Goal: Task Accomplishment & Management: Manage account settings

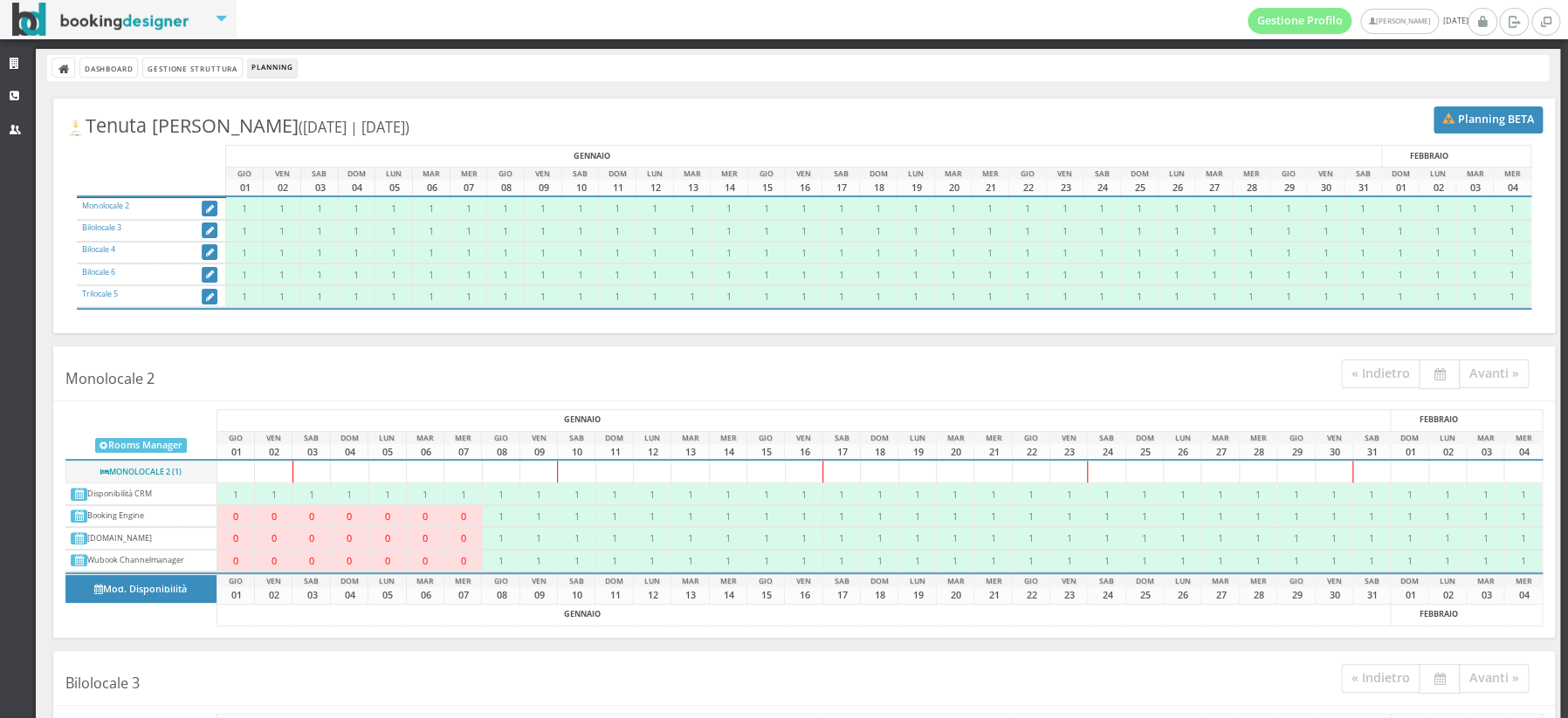
click at [697, 110] on div "Tenuta Don Carmelo (01-01-2026 | 04-02-2026) Planning BETA GENNAIO FEBBRAIO GIO…" at bounding box center [804, 216] width 1502 height 235
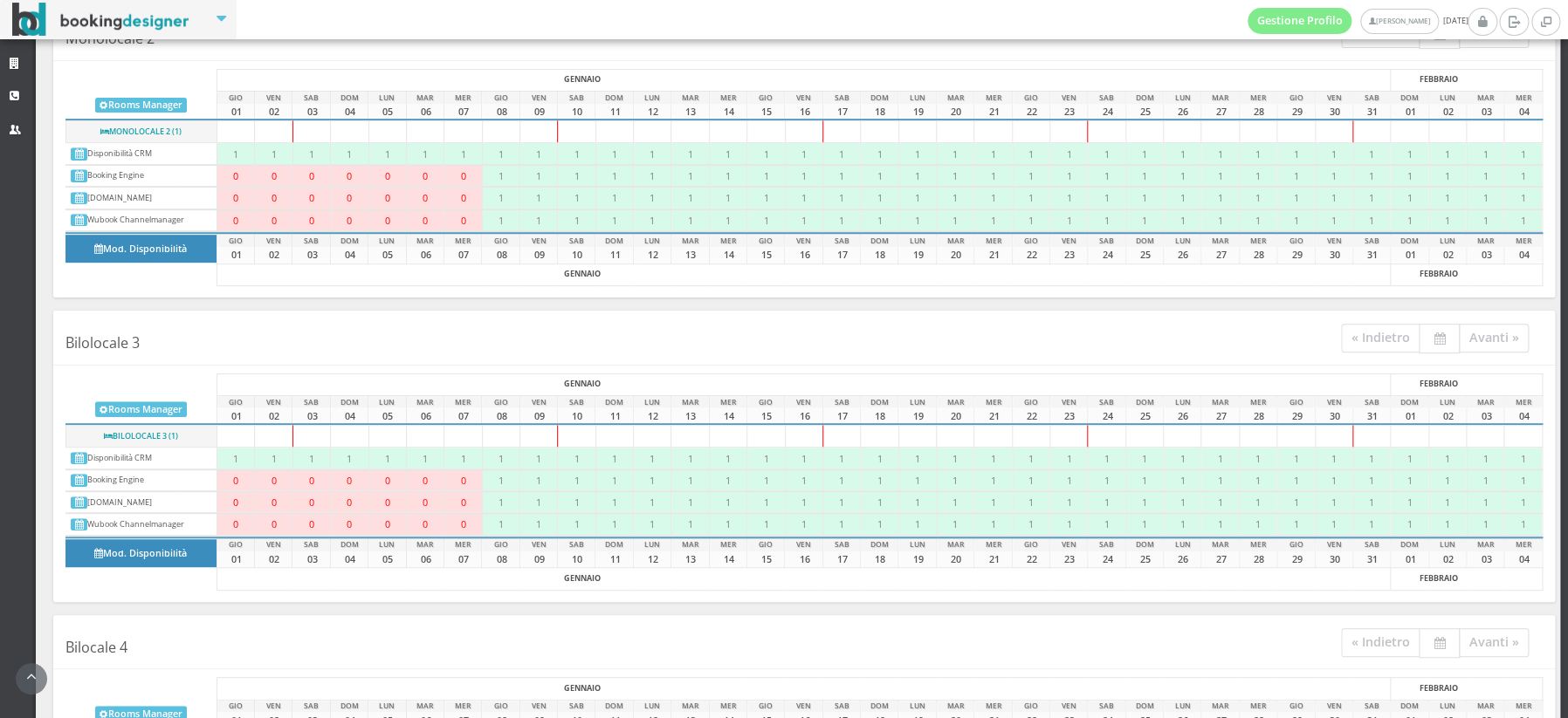
scroll to position [383, 0]
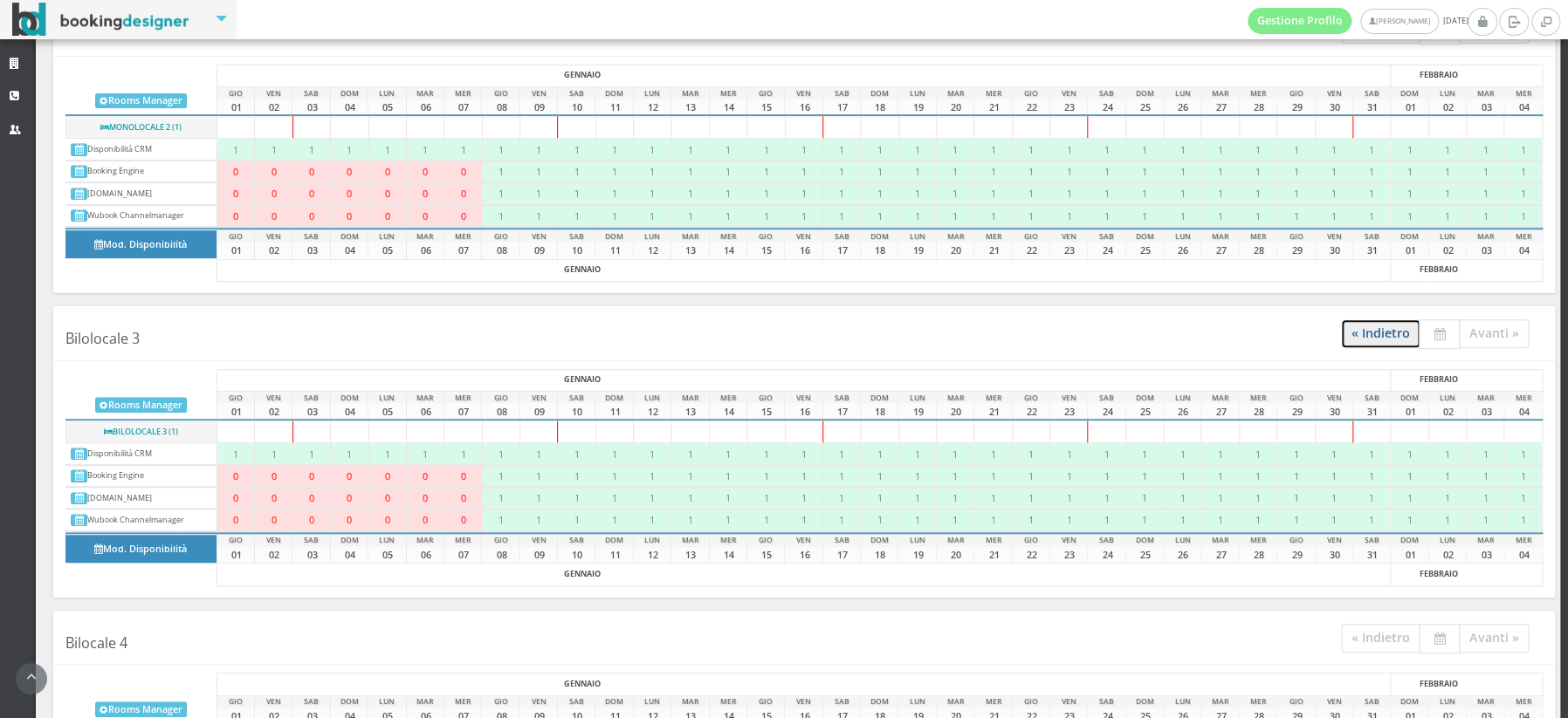
click at [1372, 328] on link "« Indietro" at bounding box center [1380, 334] width 79 height 29
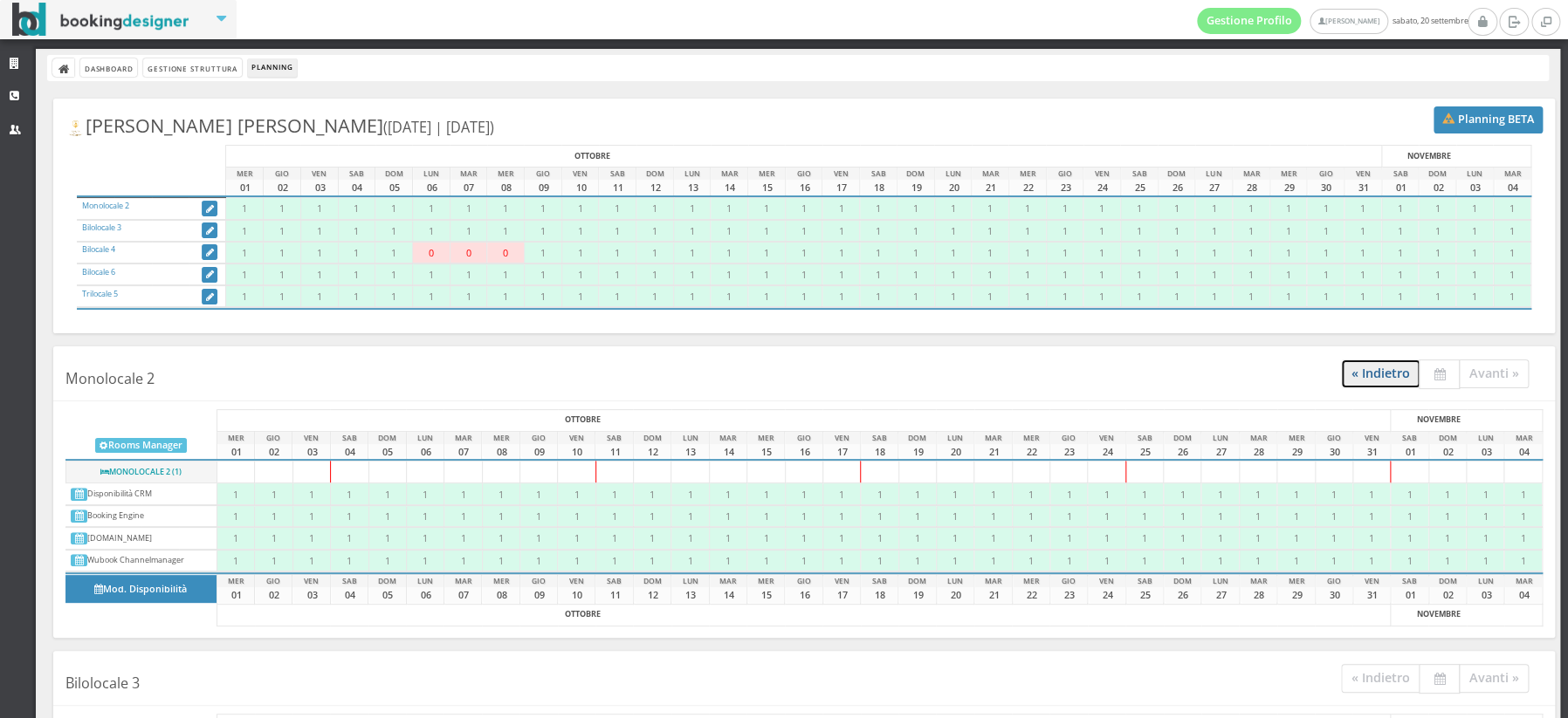
click at [1379, 372] on link "« Indietro" at bounding box center [1380, 374] width 79 height 29
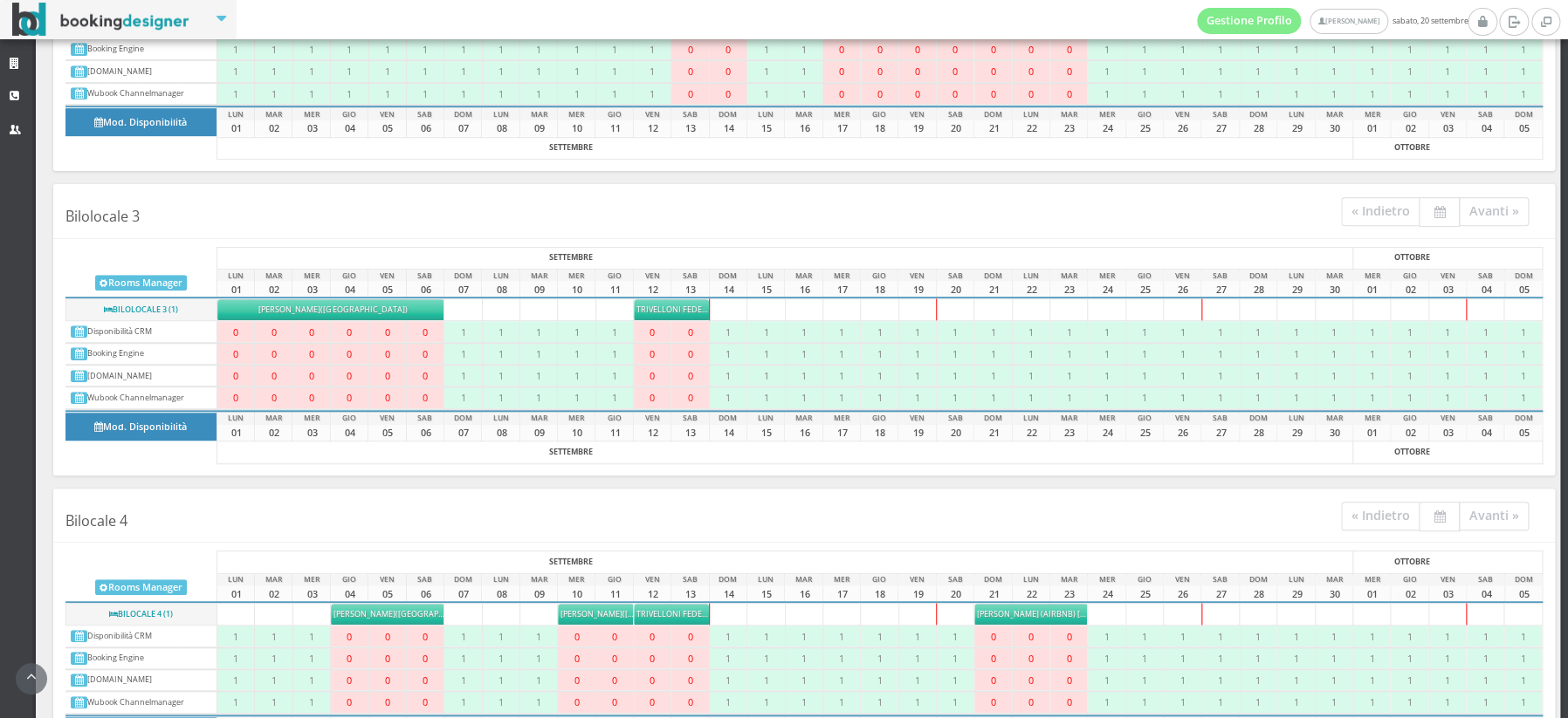
scroll to position [521, 0]
click at [1041, 609] on span "Johnson (airbnb) Debbie" at bounding box center [1058, 613] width 163 height 12
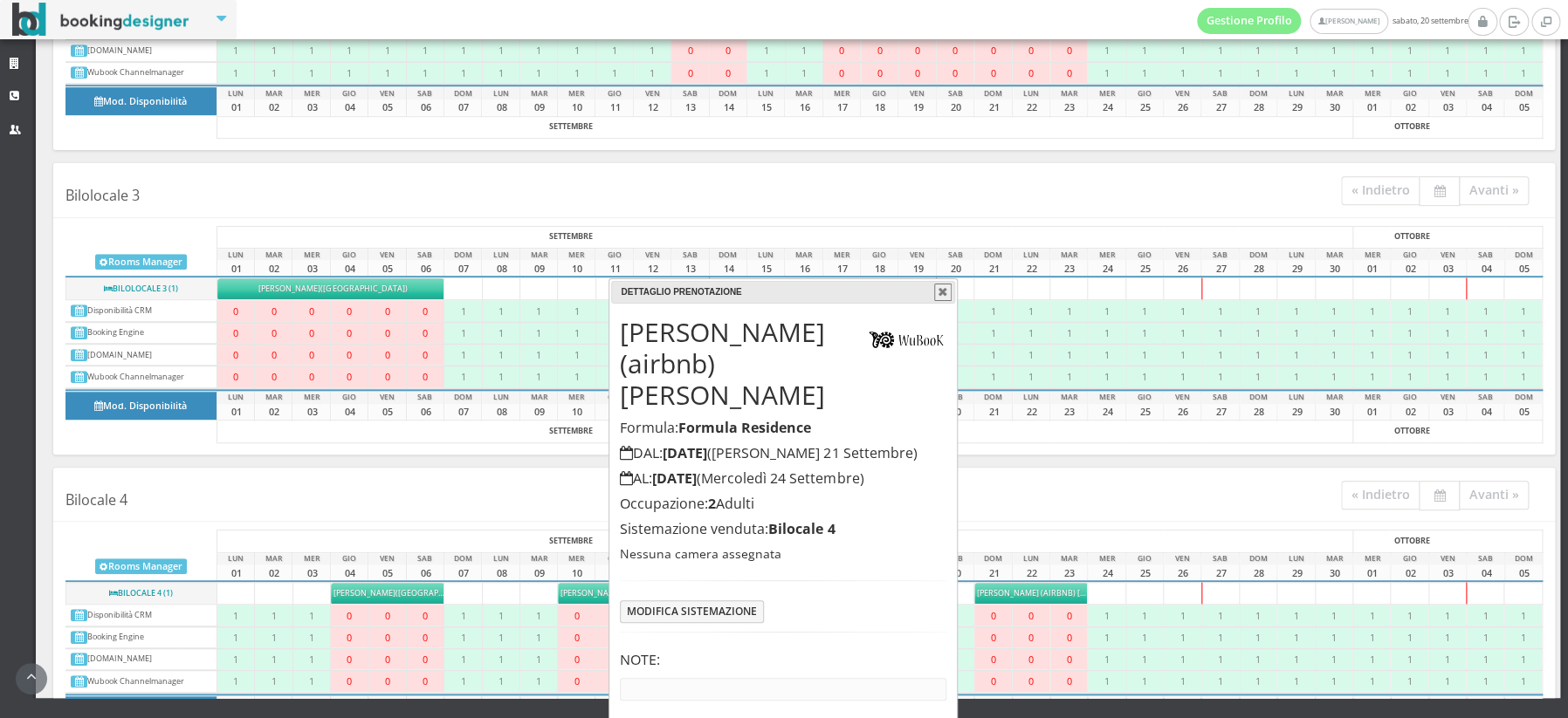
scroll to position [19, 0]
